Goal: Task Accomplishment & Management: Manage account settings

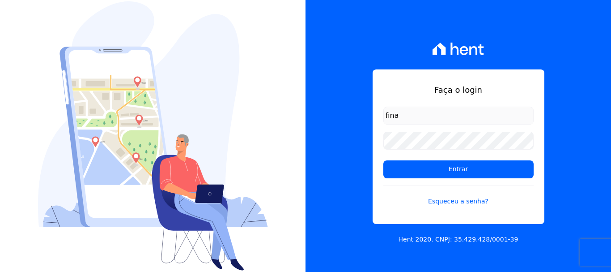
type input "financ.junco@gmail.com"
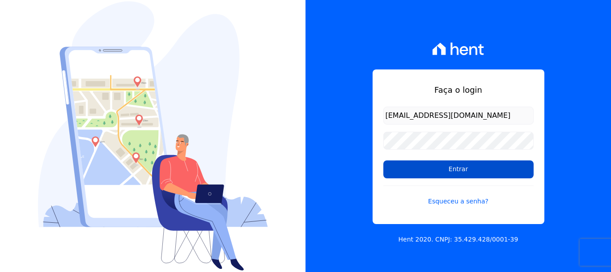
click at [468, 164] on input "Entrar" at bounding box center [459, 169] width 150 height 18
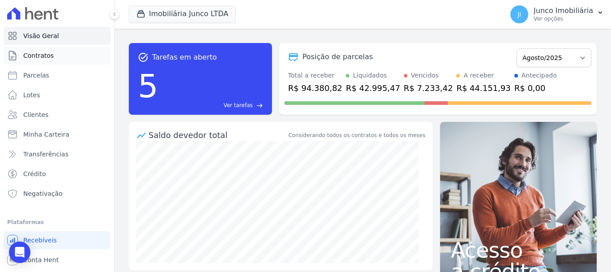
click at [49, 53] on span "Contratos" at bounding box center [38, 55] width 30 height 9
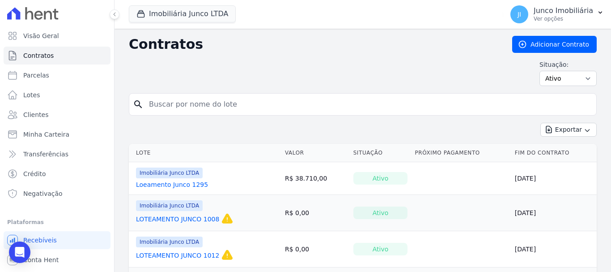
click at [205, 104] on input "search" at bounding box center [368, 104] width 449 height 18
type input "802"
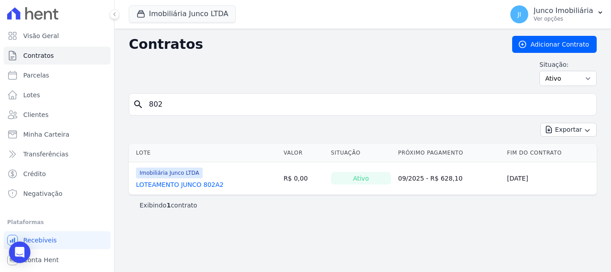
click at [209, 183] on link "LOTEAMENTO JUNCO 802A2" at bounding box center [180, 184] width 88 height 9
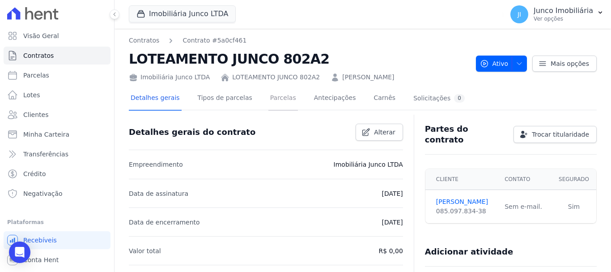
click at [269, 98] on link "Parcelas" at bounding box center [284, 99] width 30 height 24
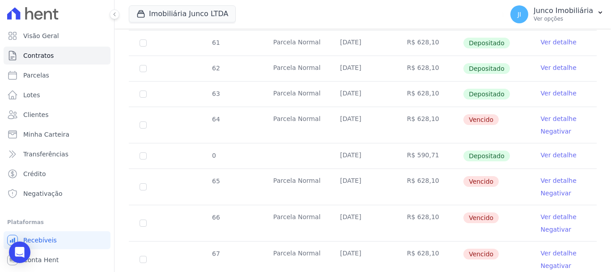
scroll to position [313, 0]
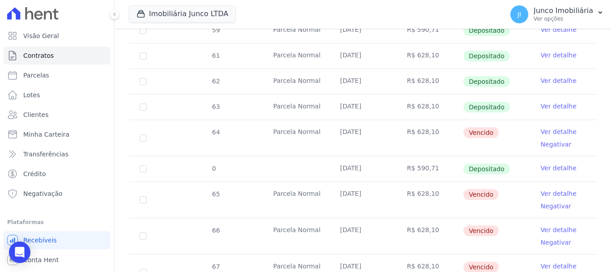
click at [552, 127] on link "Ver detalhe" at bounding box center [559, 131] width 36 height 9
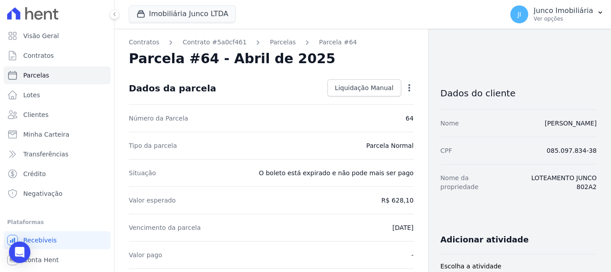
click at [406, 89] on icon "button" at bounding box center [409, 87] width 9 height 9
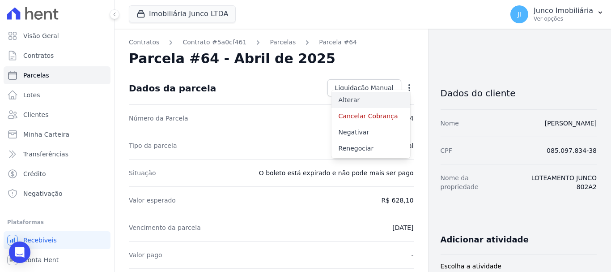
click at [345, 100] on link "Alterar" at bounding box center [371, 100] width 79 height 16
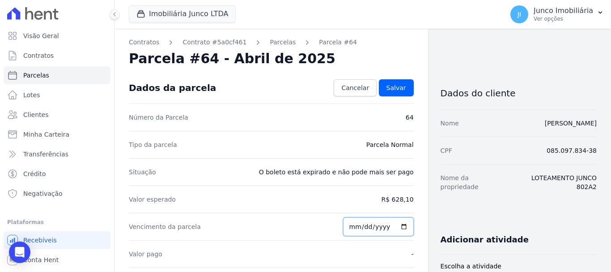
click at [400, 225] on input "[DATE]" at bounding box center [378, 226] width 71 height 19
type input "[DATE]"
click at [398, 86] on span "Salvar" at bounding box center [397, 87] width 20 height 9
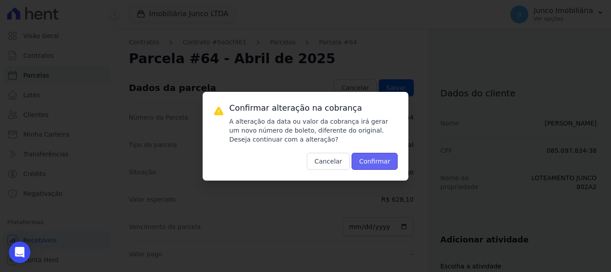
click at [372, 162] on button "Confirmar" at bounding box center [375, 161] width 47 height 17
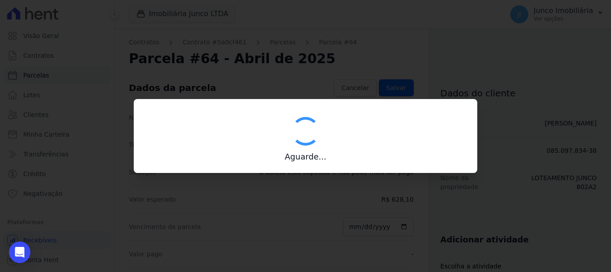
type input "00190000090335103300000657102174211880000062810"
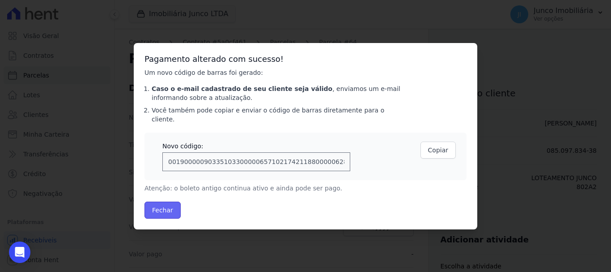
click at [169, 206] on button "Fechar" at bounding box center [163, 209] width 36 height 17
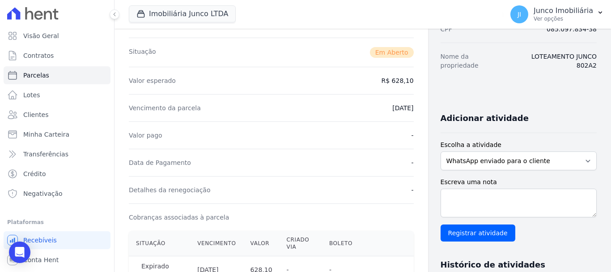
scroll to position [179, 0]
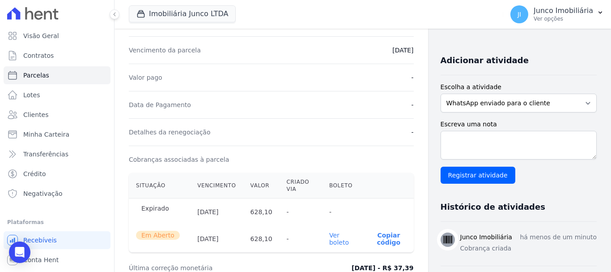
click at [334, 236] on link "Ver boleto" at bounding box center [339, 238] width 20 height 14
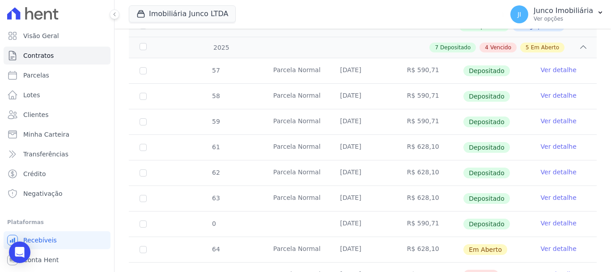
scroll to position [224, 0]
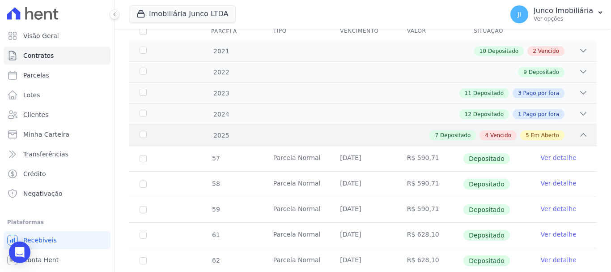
click at [496, 131] on span "Vencido" at bounding box center [501, 135] width 21 height 8
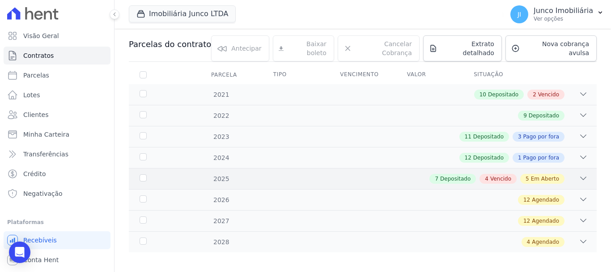
click at [496, 175] on span "Vencido" at bounding box center [501, 179] width 21 height 8
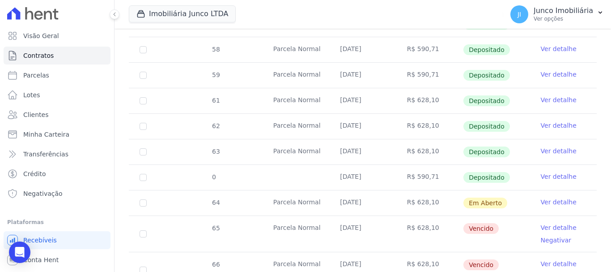
scroll to position [224, 0]
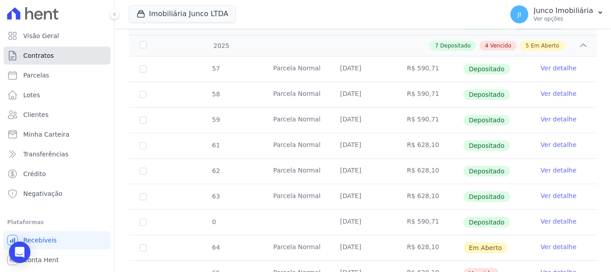
click at [47, 52] on span "Contratos" at bounding box center [38, 55] width 30 height 9
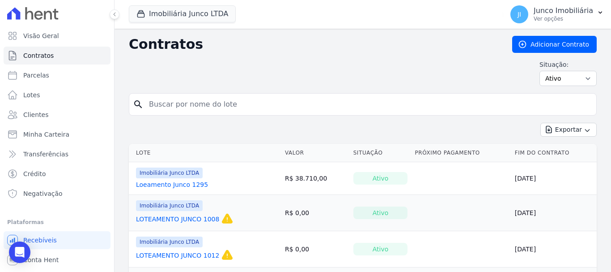
click at [152, 104] on input "search" at bounding box center [368, 104] width 449 height 18
type input "413"
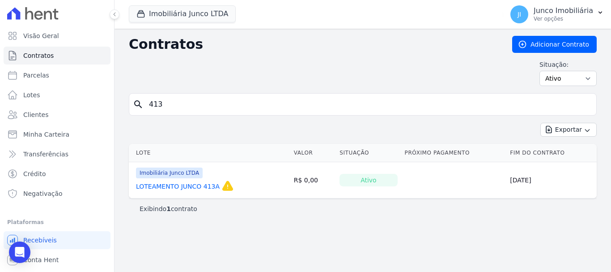
click at [206, 187] on link "LOTEAMENTO JUNCO 413A" at bounding box center [178, 186] width 84 height 9
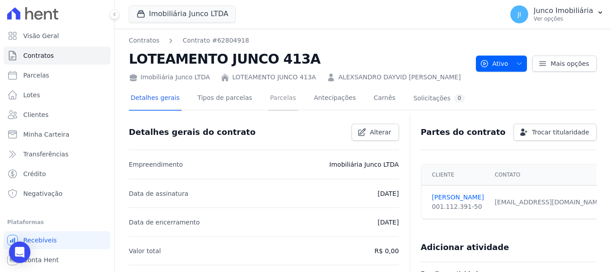
click at [274, 100] on link "Parcelas" at bounding box center [284, 99] width 30 height 24
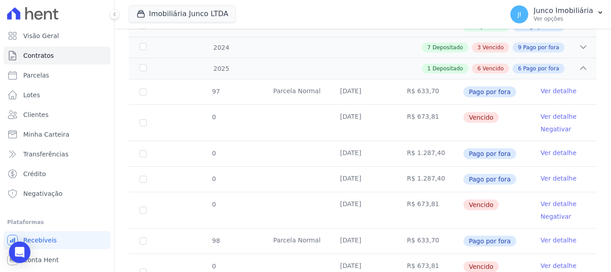
scroll to position [111, 0]
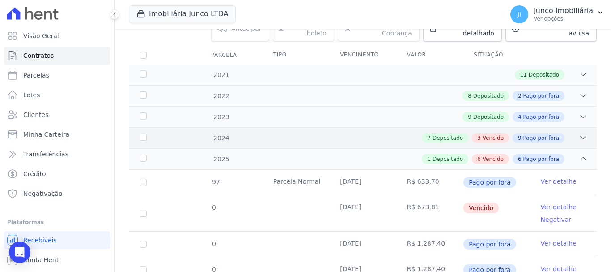
click at [497, 134] on span "Vencido" at bounding box center [493, 138] width 21 height 8
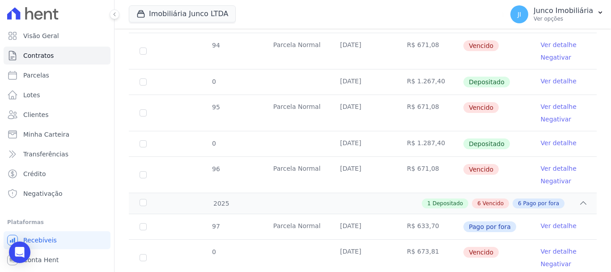
scroll to position [782, 0]
